Goal: Task Accomplishment & Management: Complete application form

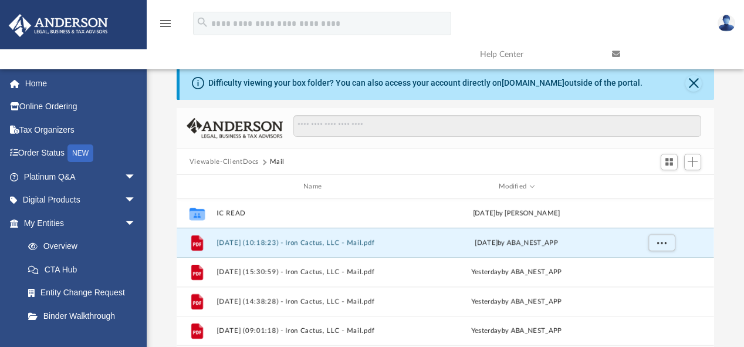
scroll to position [259, 530]
click at [66, 224] on link "My Entities arrow_drop_down" at bounding box center [80, 222] width 145 height 23
click at [59, 221] on link "My Entities arrow_drop_down" at bounding box center [80, 222] width 145 height 23
click at [59, 219] on link "My Entities arrow_drop_down" at bounding box center [80, 222] width 145 height 23
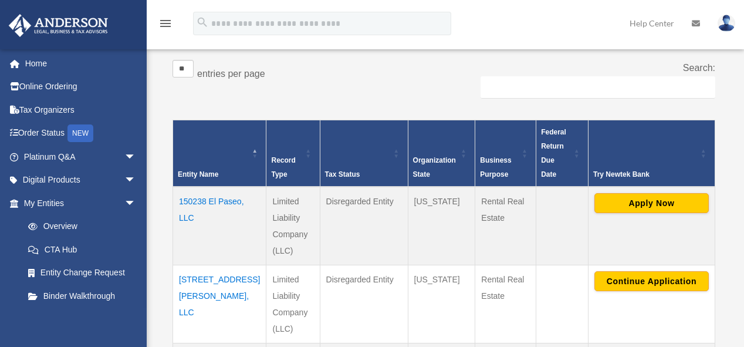
scroll to position [213, 0]
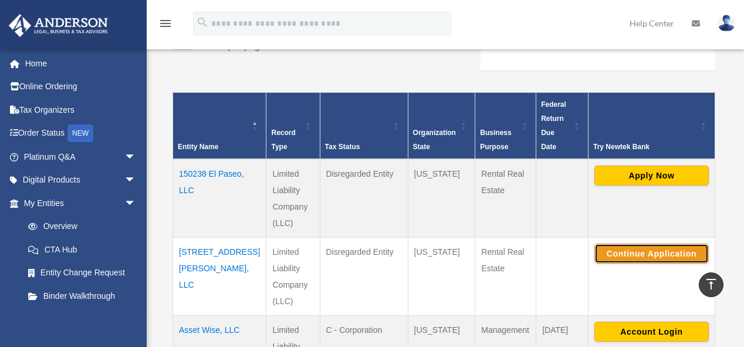
click at [669, 243] on button "Continue Application" at bounding box center [651, 253] width 114 height 20
